Goal: Find specific page/section: Find specific page/section

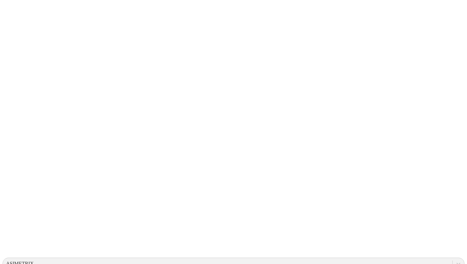
click at [34, 261] on div "ASIMETRIX" at bounding box center [20, 264] width 28 height 6
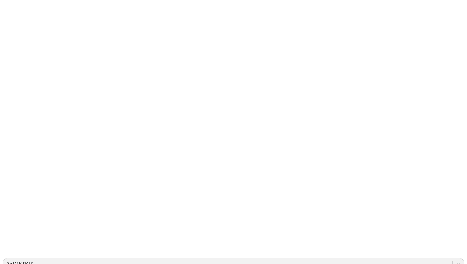
type input "aler"
click at [34, 261] on div "ASIMETRIX" at bounding box center [20, 264] width 28 height 6
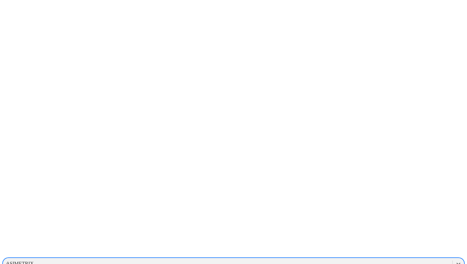
type input "ali"
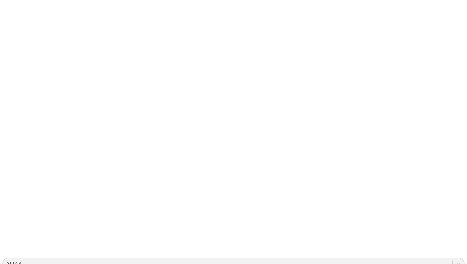
click at [14, 14] on icon at bounding box center [13, 130] width 20 height 254
